Goal: Navigation & Orientation: Find specific page/section

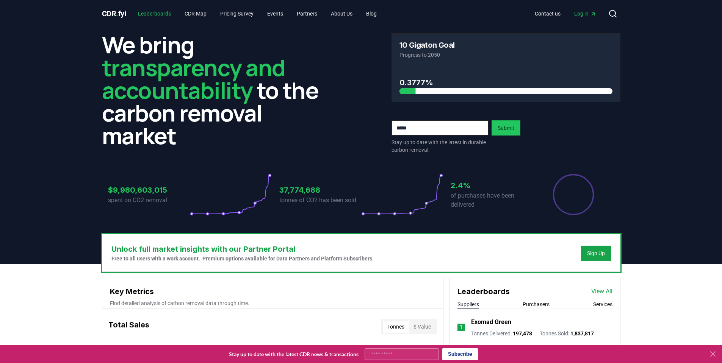
click at [154, 11] on link "Leaderboards" at bounding box center [154, 14] width 45 height 14
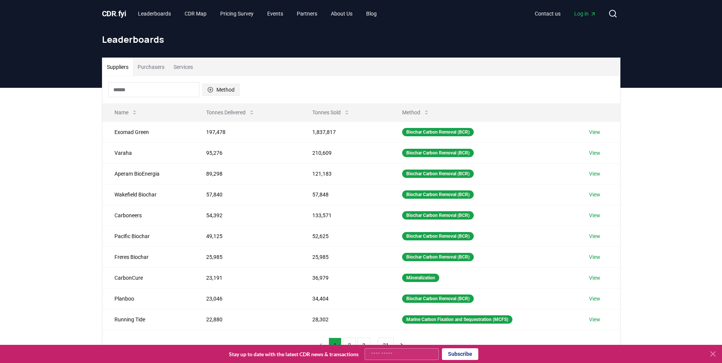
click at [228, 89] on button "Method" at bounding box center [220, 90] width 37 height 12
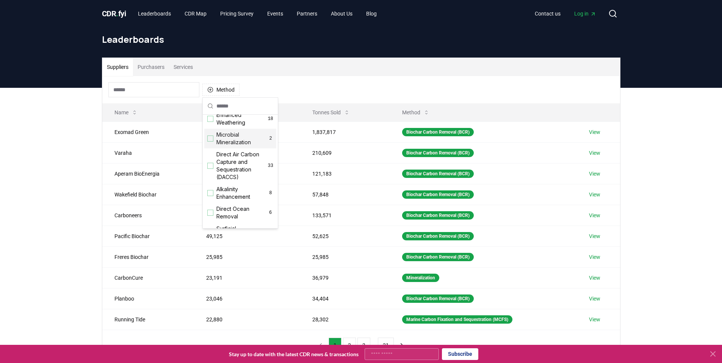
scroll to position [152, 0]
click at [211, 166] on div "Suggestions" at bounding box center [210, 162] width 6 height 6
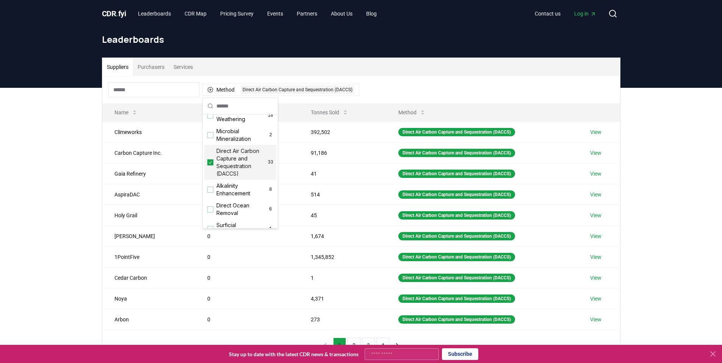
click at [654, 59] on header "Leaderboards" at bounding box center [361, 57] width 722 height 61
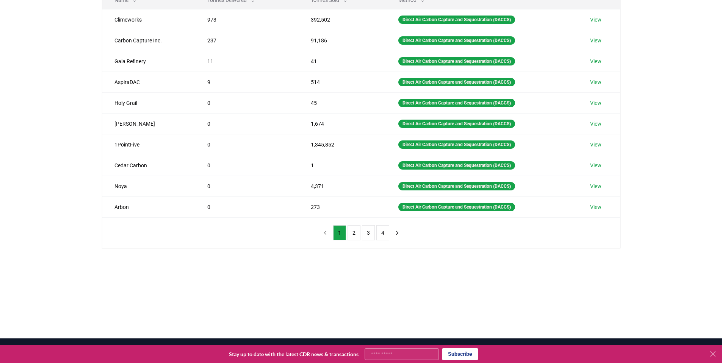
scroll to position [114, 0]
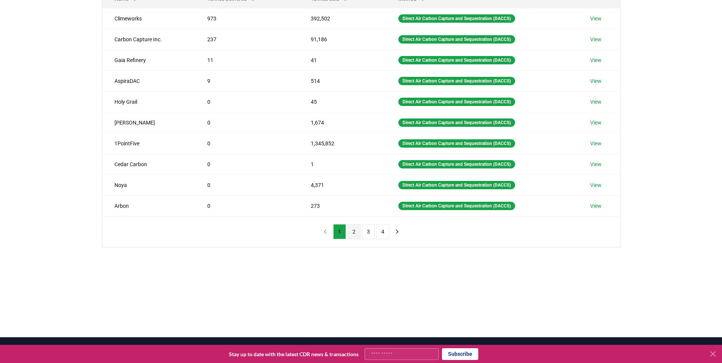
click at [356, 230] on button "2" at bounding box center [353, 231] width 13 height 15
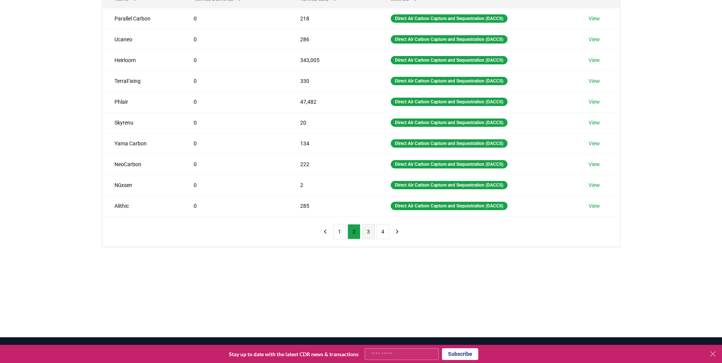
click at [366, 231] on button "3" at bounding box center [368, 231] width 13 height 15
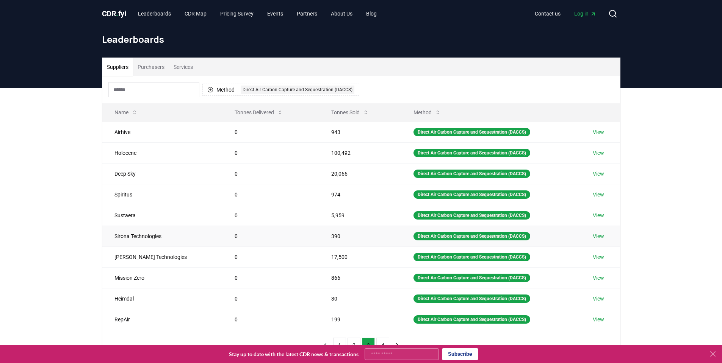
scroll to position [76, 0]
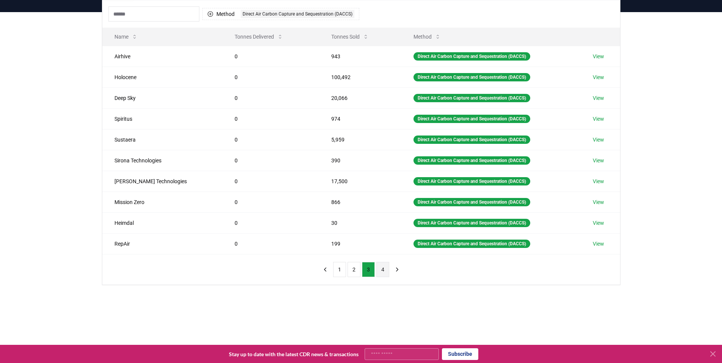
click at [379, 269] on button "4" at bounding box center [382, 269] width 13 height 15
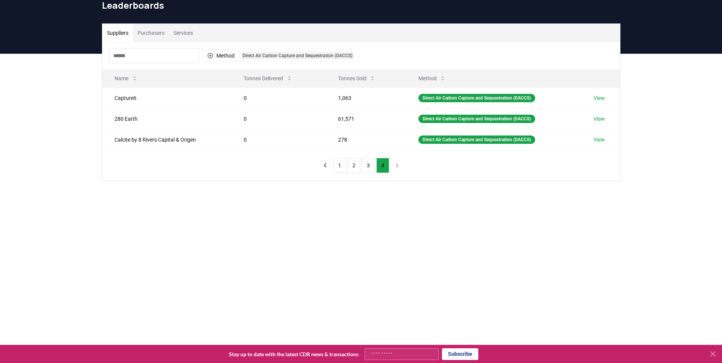
scroll to position [0, 0]
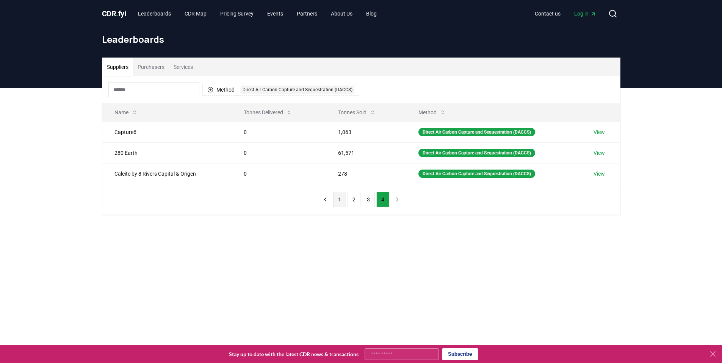
click at [339, 201] on button "1" at bounding box center [339, 199] width 13 height 15
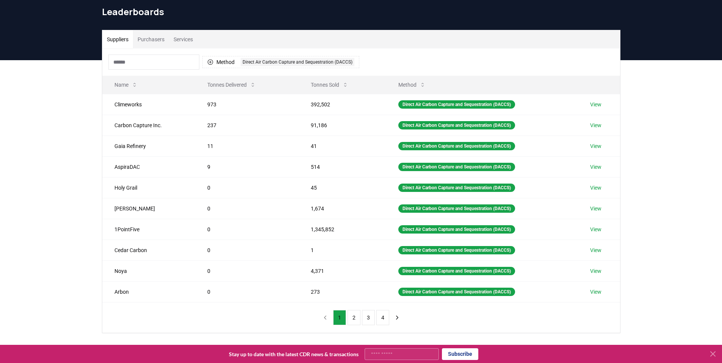
scroll to position [76, 0]
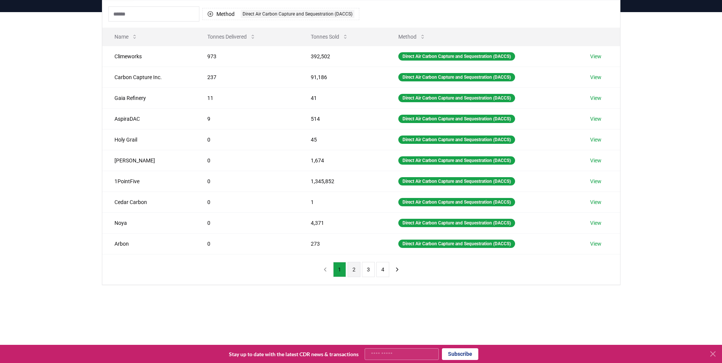
click at [353, 270] on button "2" at bounding box center [353, 269] width 13 height 15
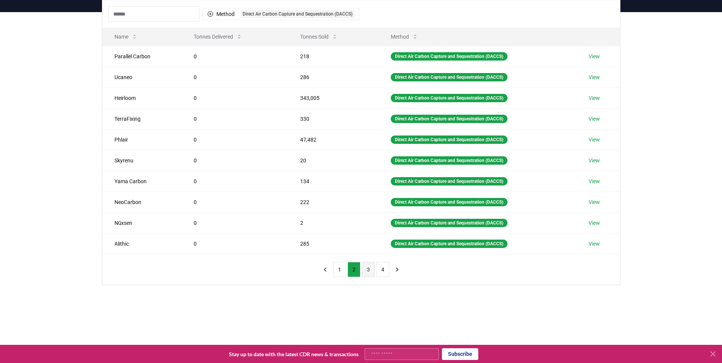
click at [364, 270] on button "3" at bounding box center [368, 269] width 13 height 15
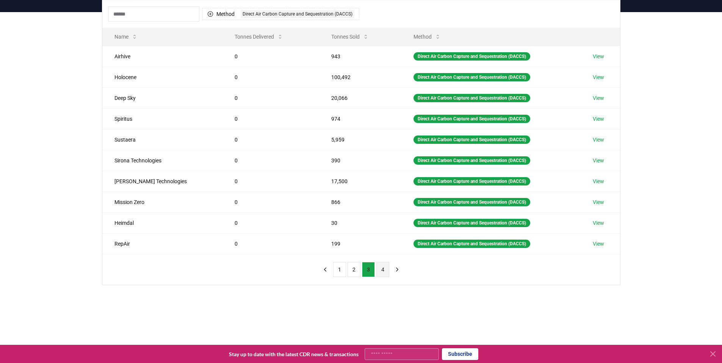
click at [379, 270] on button "4" at bounding box center [382, 269] width 13 height 15
